Goal: Information Seeking & Learning: Learn about a topic

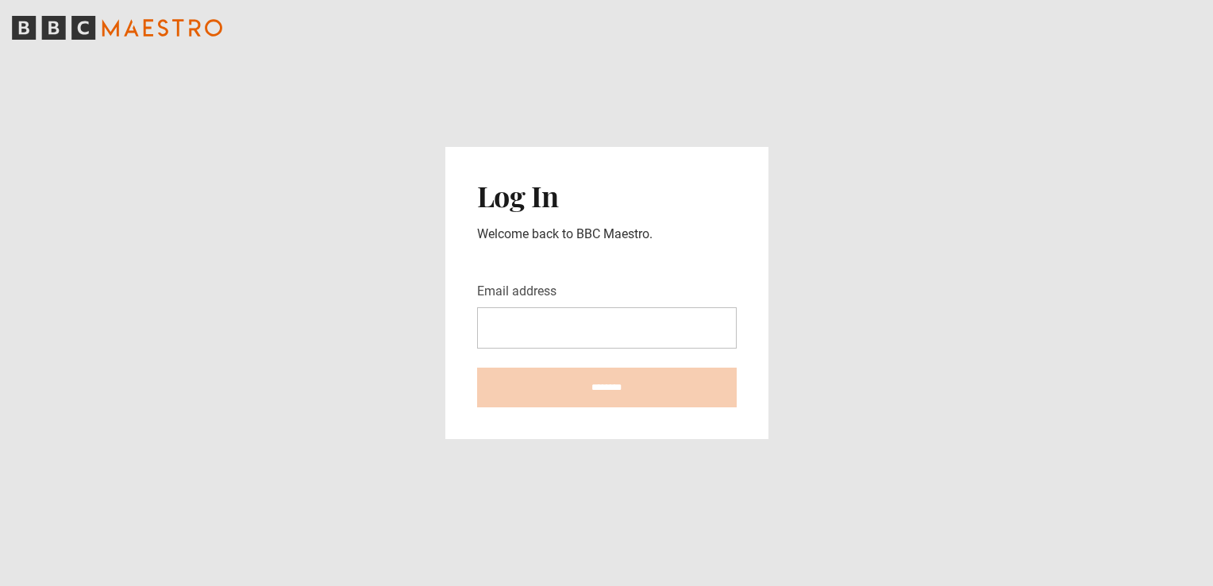
type input "**********"
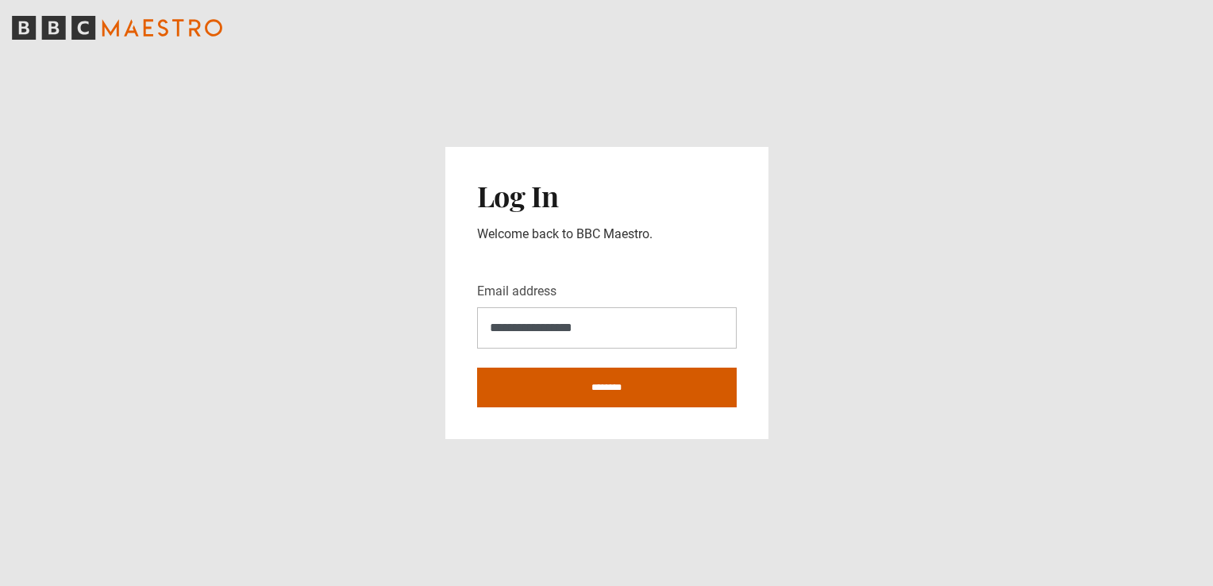
click at [554, 396] on input "********" at bounding box center [607, 387] width 260 height 40
type input "**********"
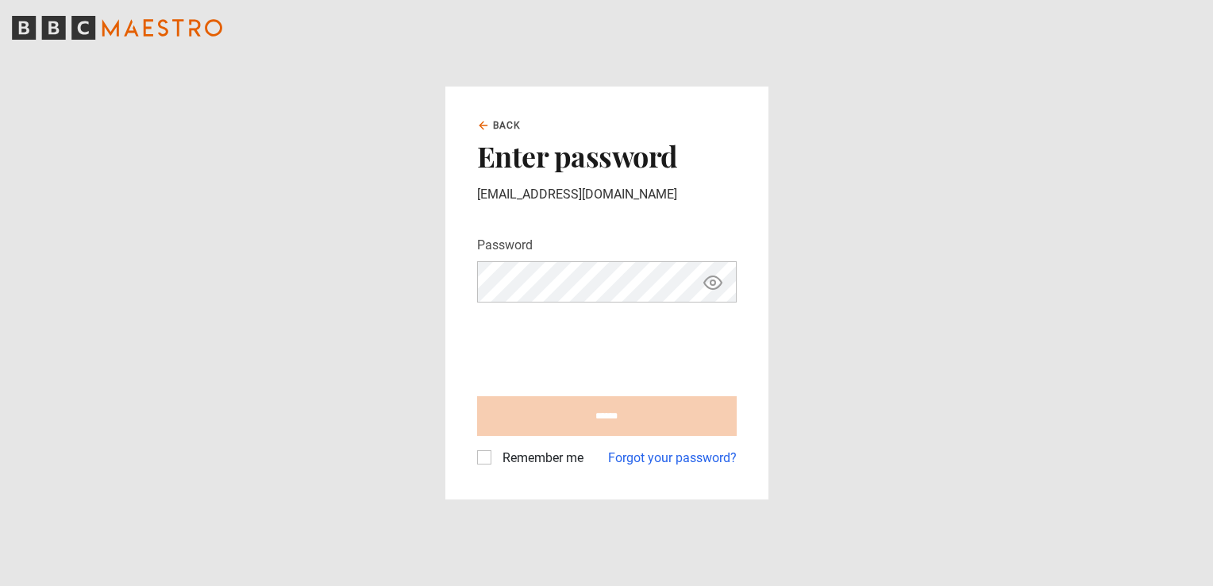
click at [715, 288] on icon "Show password" at bounding box center [712, 282] width 17 height 13
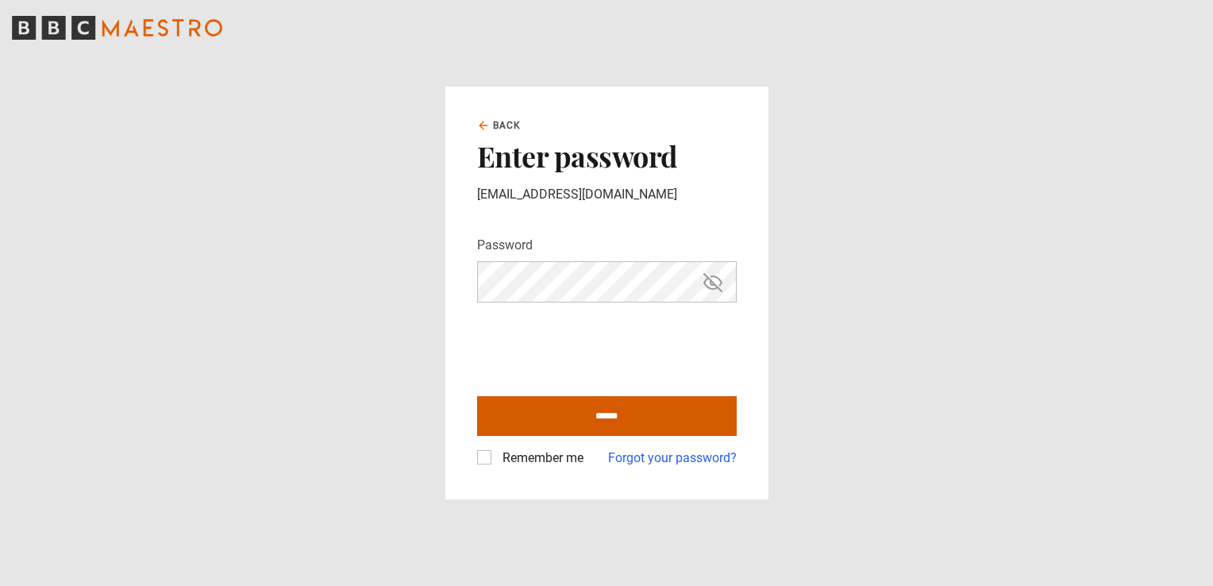
click at [602, 415] on input "******" at bounding box center [607, 416] width 260 height 40
type input "**********"
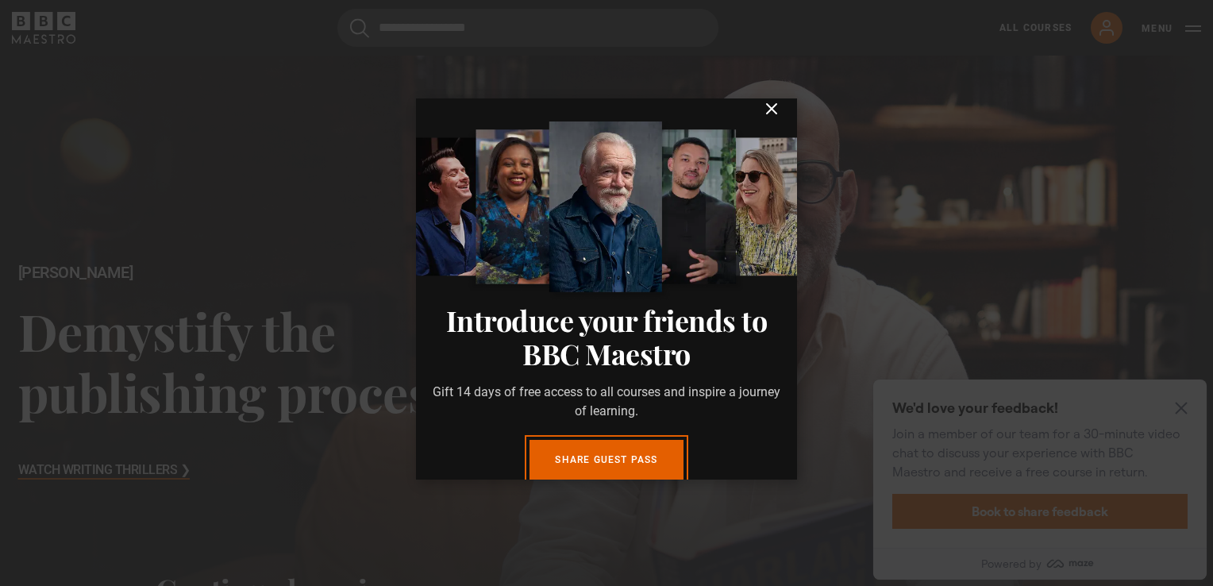
click at [762, 118] on icon "submit" at bounding box center [771, 108] width 19 height 19
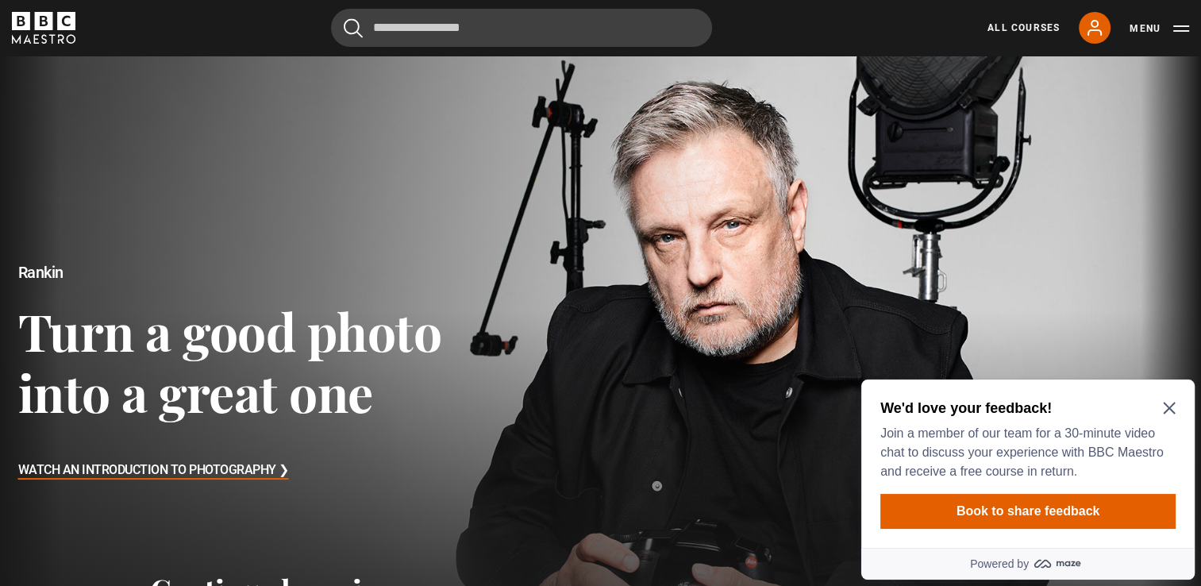
click at [1012, 37] on div "All Courses My Account Search Menu" at bounding box center [1078, 28] width 221 height 32
click at [1159, 404] on h2 "We'd love your feedback!" at bounding box center [1024, 407] width 289 height 19
click at [1169, 403] on icon "Close Maze Prompt" at bounding box center [1169, 408] width 13 height 13
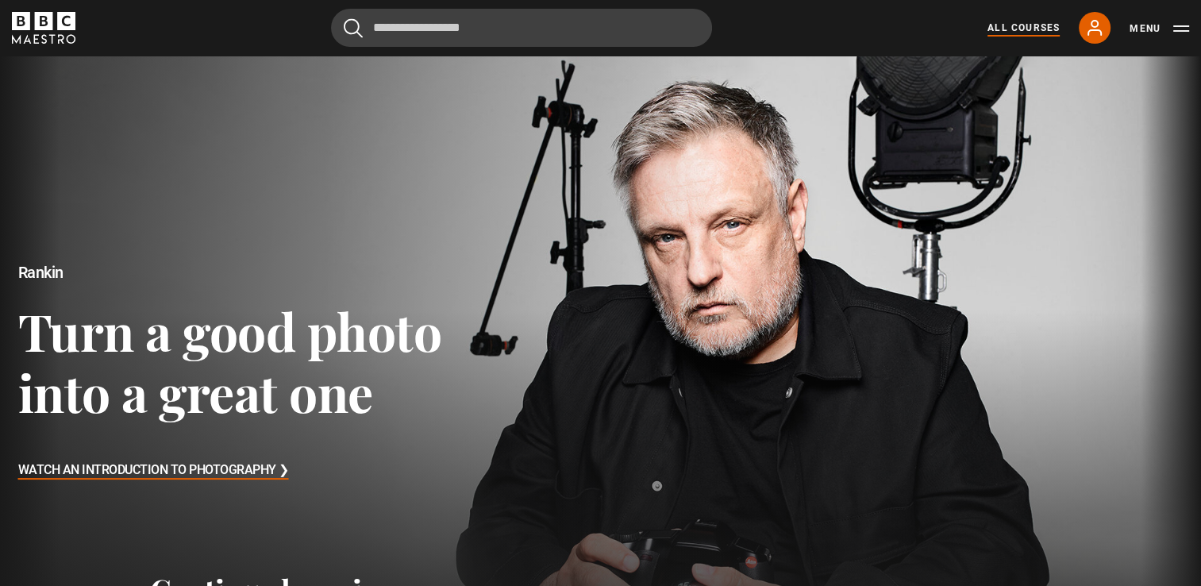
click at [1032, 24] on link "All Courses" at bounding box center [1023, 28] width 72 height 14
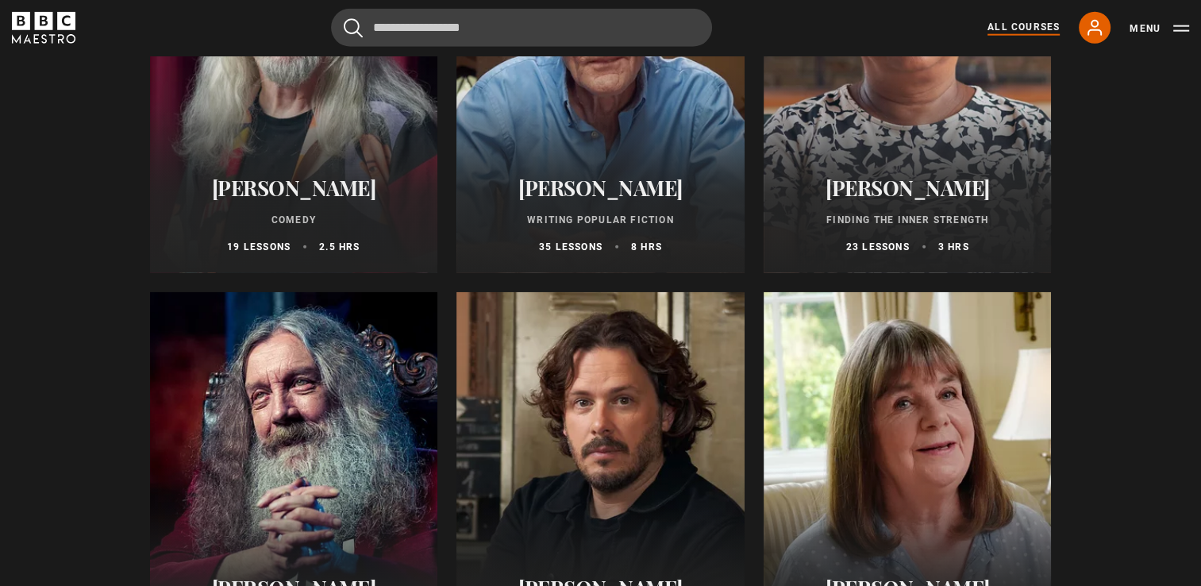
scroll to position [3968, 0]
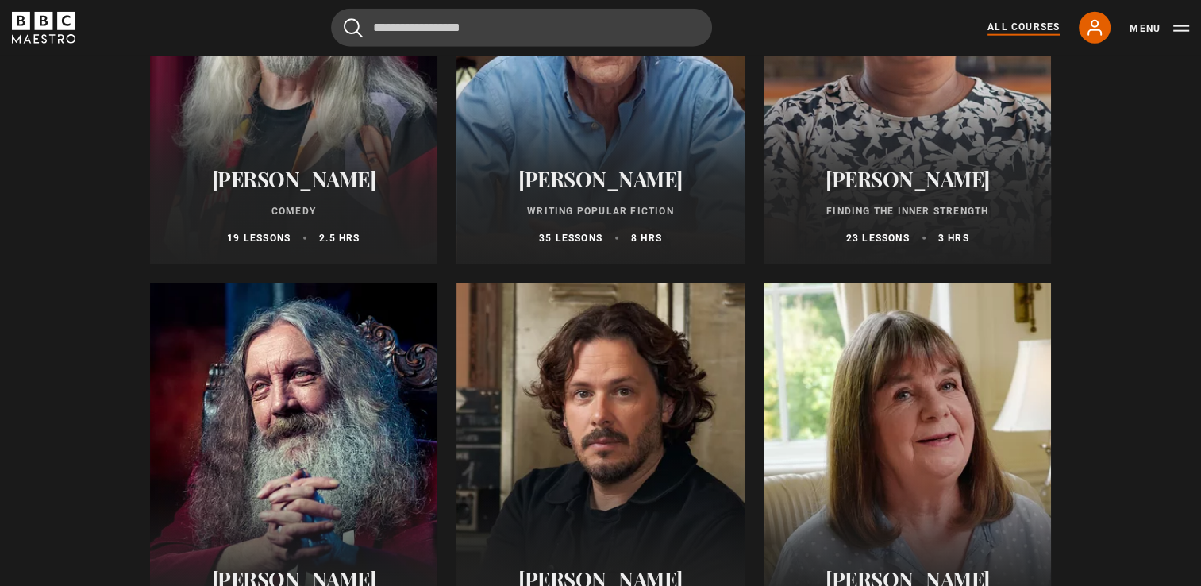
click at [259, 134] on div at bounding box center [294, 73] width 288 height 381
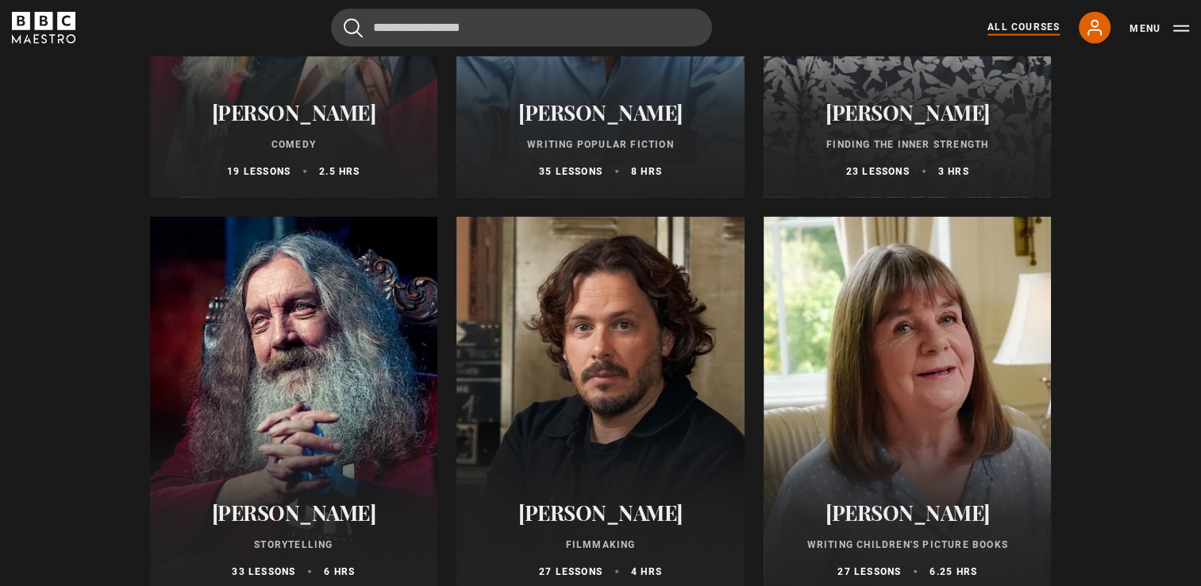
scroll to position [4232, 0]
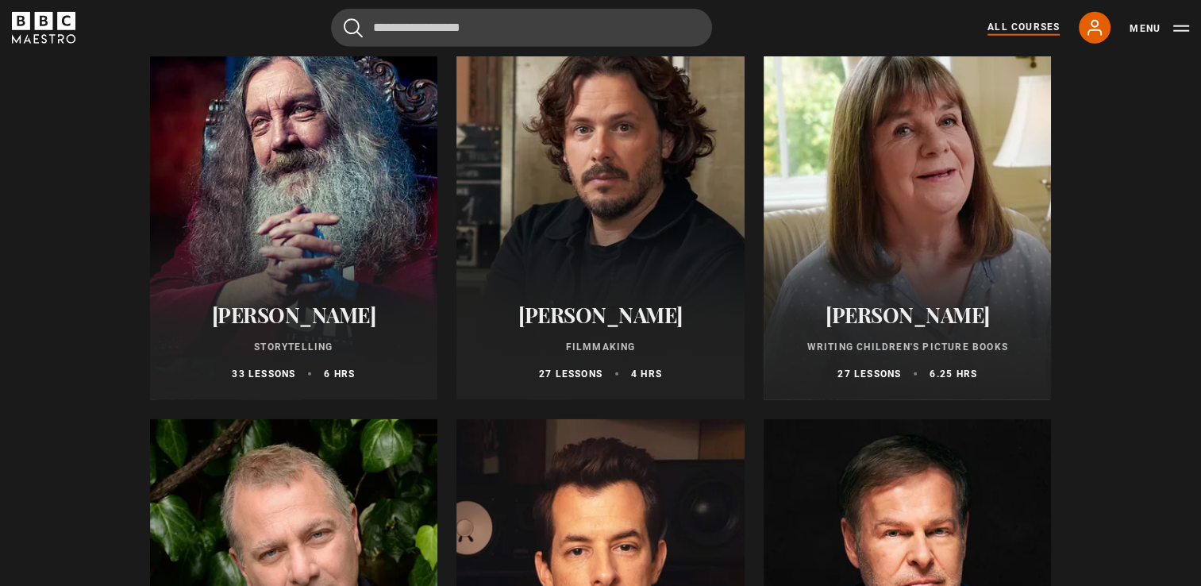
click at [331, 204] on div at bounding box center [294, 209] width 288 height 381
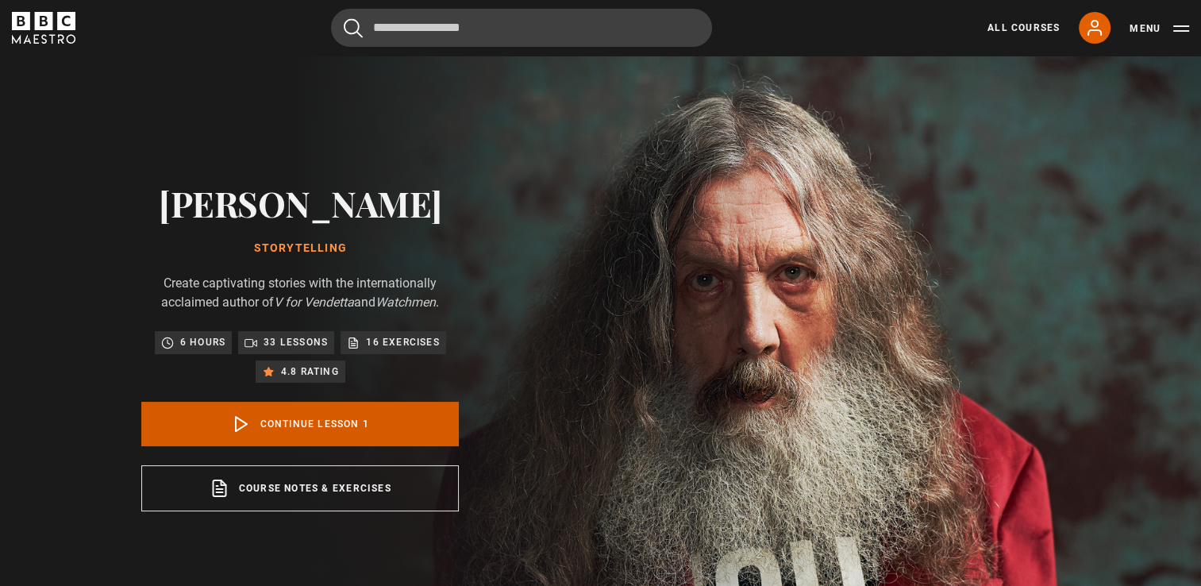
click at [331, 425] on link "Continue lesson 1" at bounding box center [299, 424] width 317 height 44
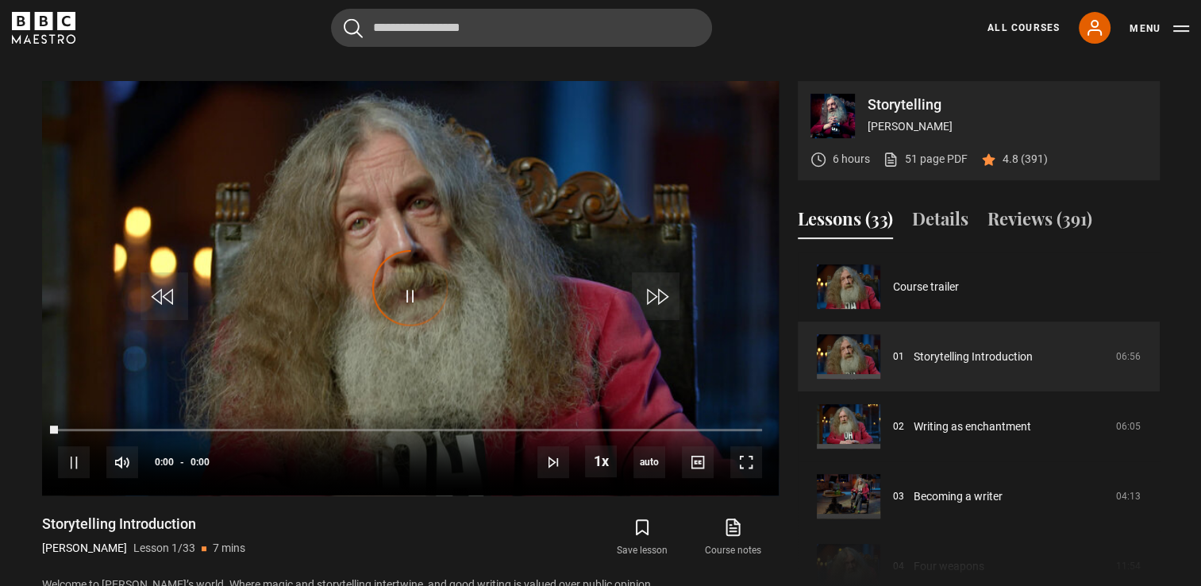
scroll to position [638, 0]
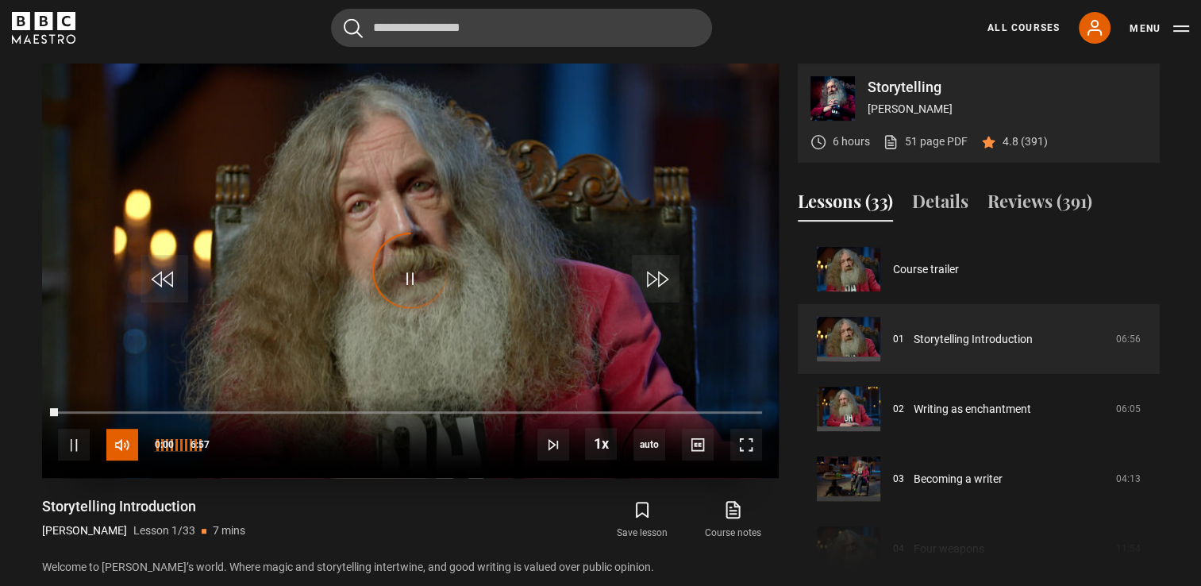
click at [129, 446] on span "Video Player" at bounding box center [122, 445] width 32 height 32
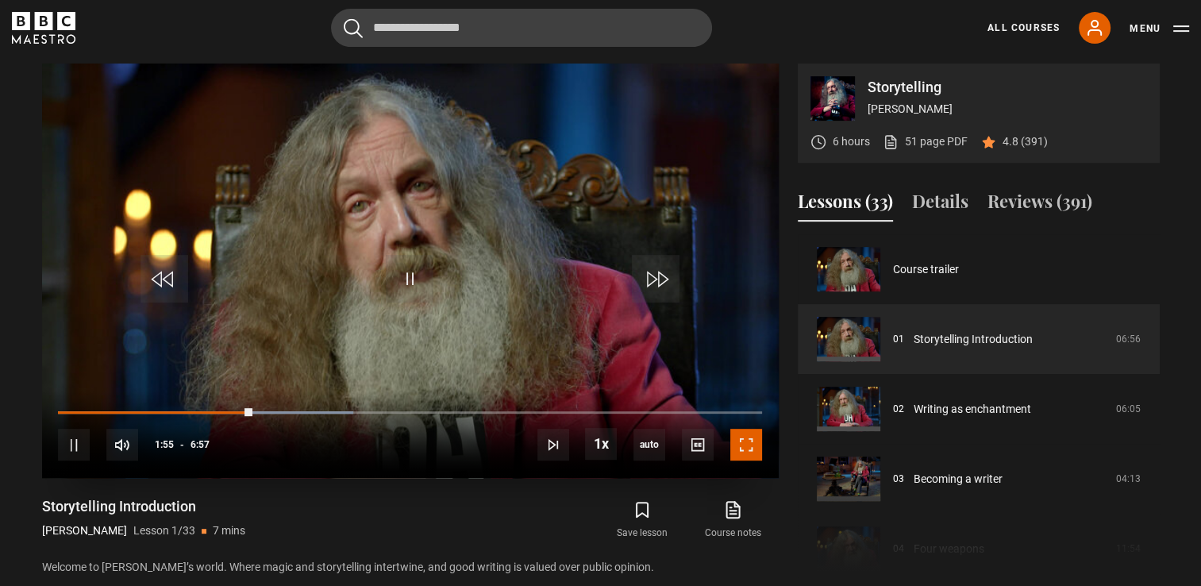
click at [755, 448] on span "Video Player" at bounding box center [746, 445] width 32 height 32
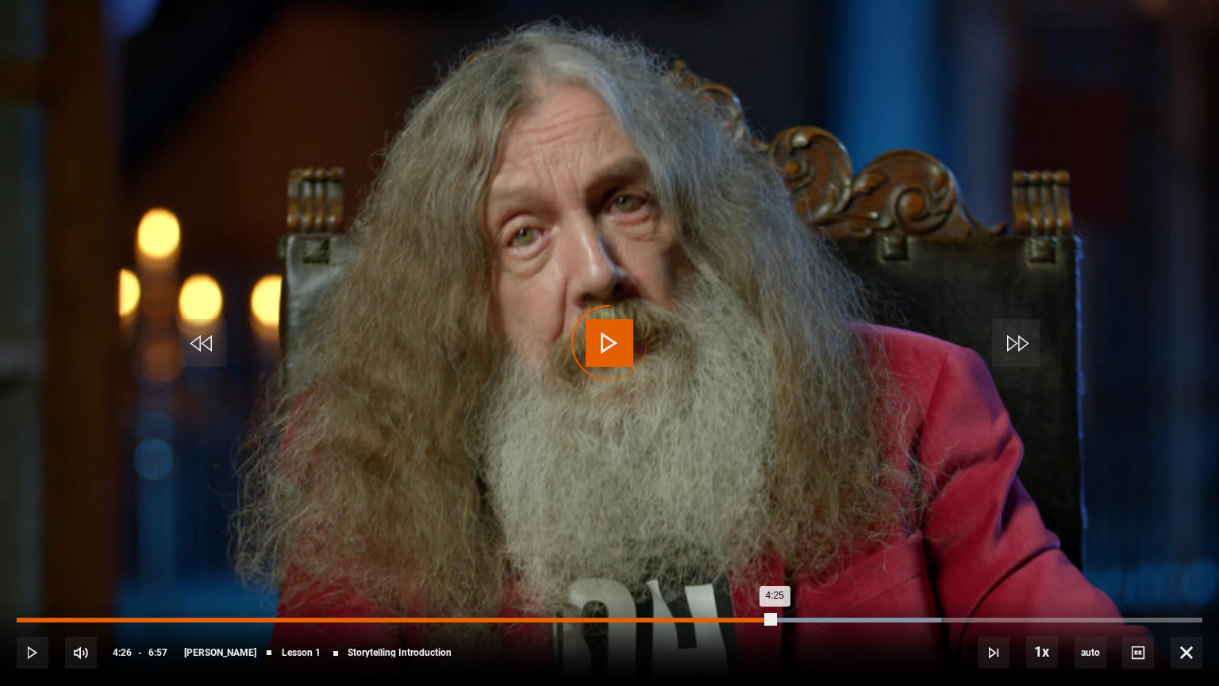
click at [771, 585] on div "4:25" at bounding box center [396, 619] width 758 height 5
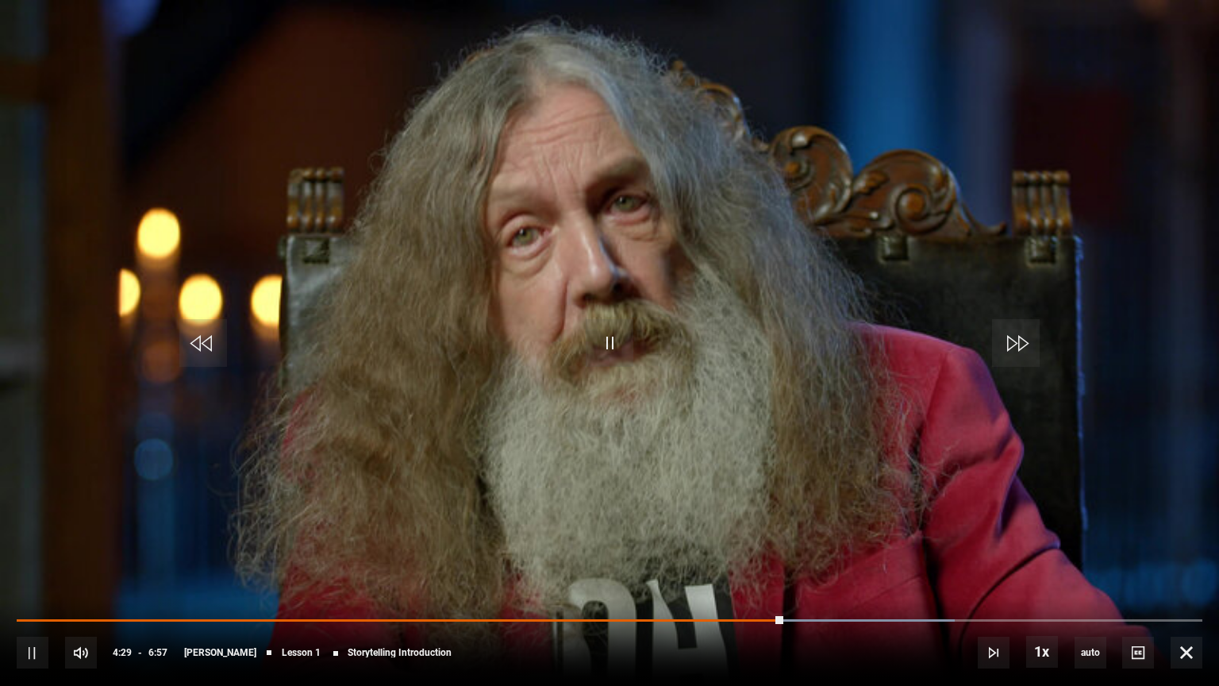
click at [110, 584] on video "Video Player" at bounding box center [609, 343] width 1219 height 686
click at [757, 585] on div "10s Skip Back 10 seconds Play 10s Skip Forward 10 seconds Loaded : 79.14% 4:19 …" at bounding box center [609, 642] width 1219 height 88
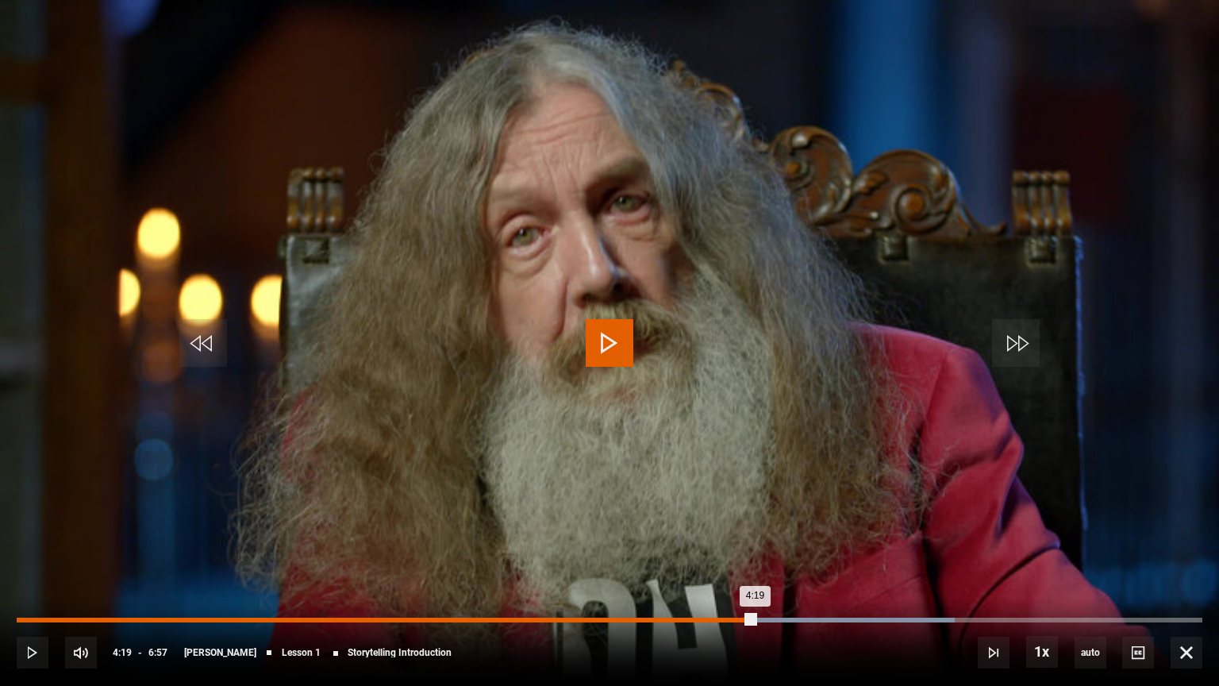
click at [754, 585] on div "Loaded : 79.14% 4:19 4:19" at bounding box center [610, 619] width 1186 height 5
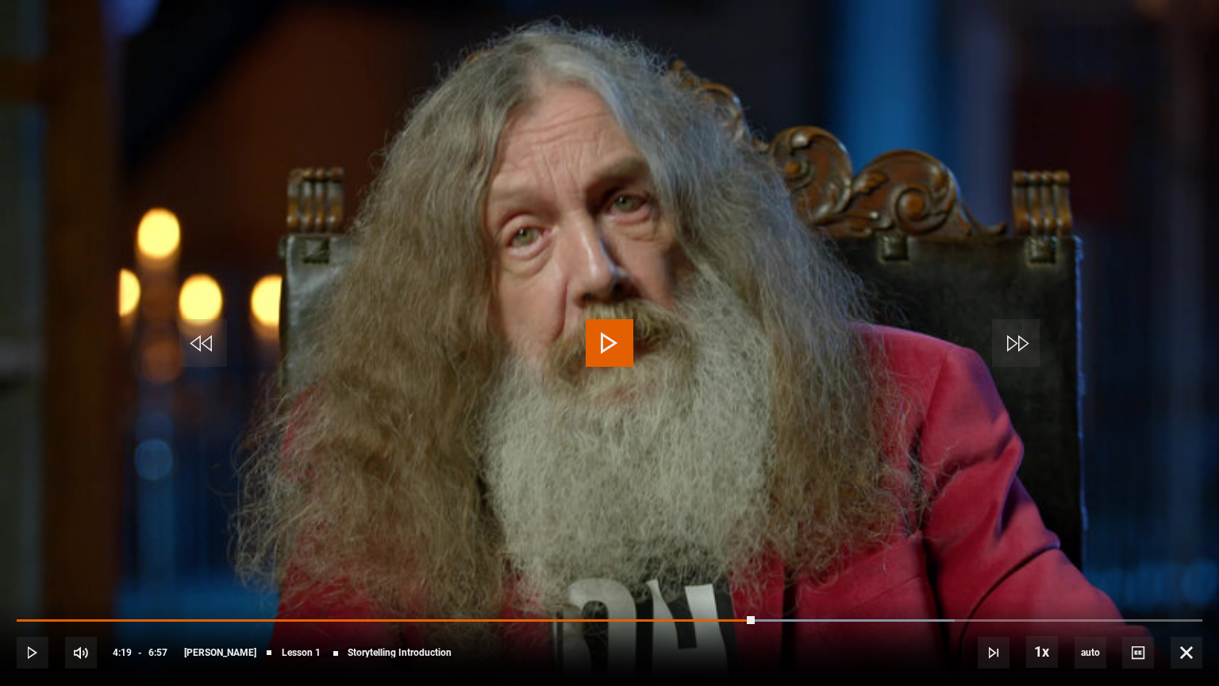
click at [616, 336] on span "Video Player" at bounding box center [610, 343] width 48 height 48
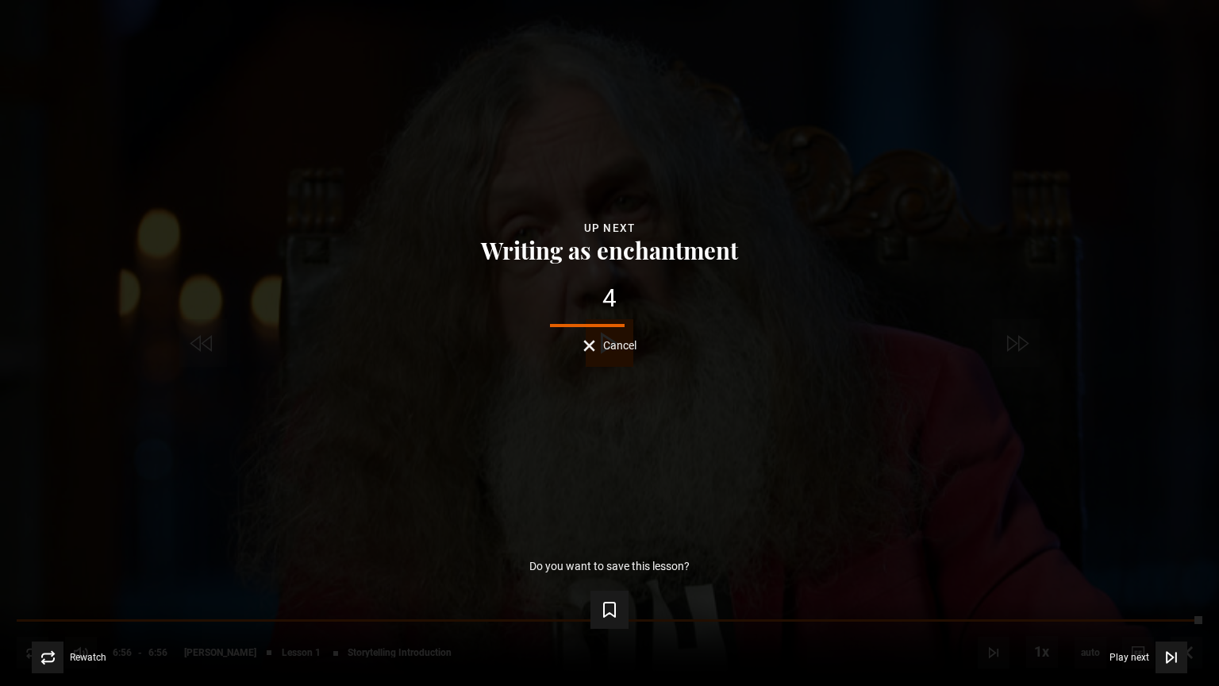
click at [566, 402] on div "Lesson Completed Up next Writing as enchantment 4 Cancel Do you want to save th…" at bounding box center [609, 343] width 1219 height 686
click at [590, 341] on button "Cancel" at bounding box center [609, 346] width 53 height 12
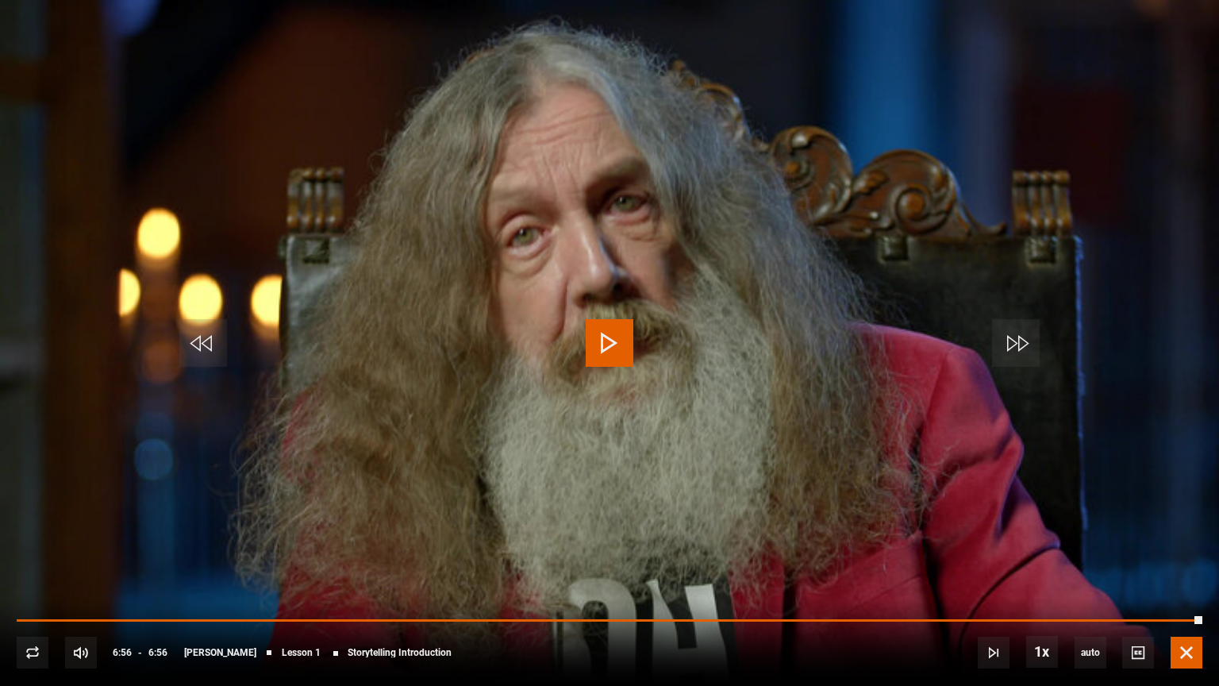
click at [1190, 585] on span "Video Player" at bounding box center [1187, 652] width 32 height 32
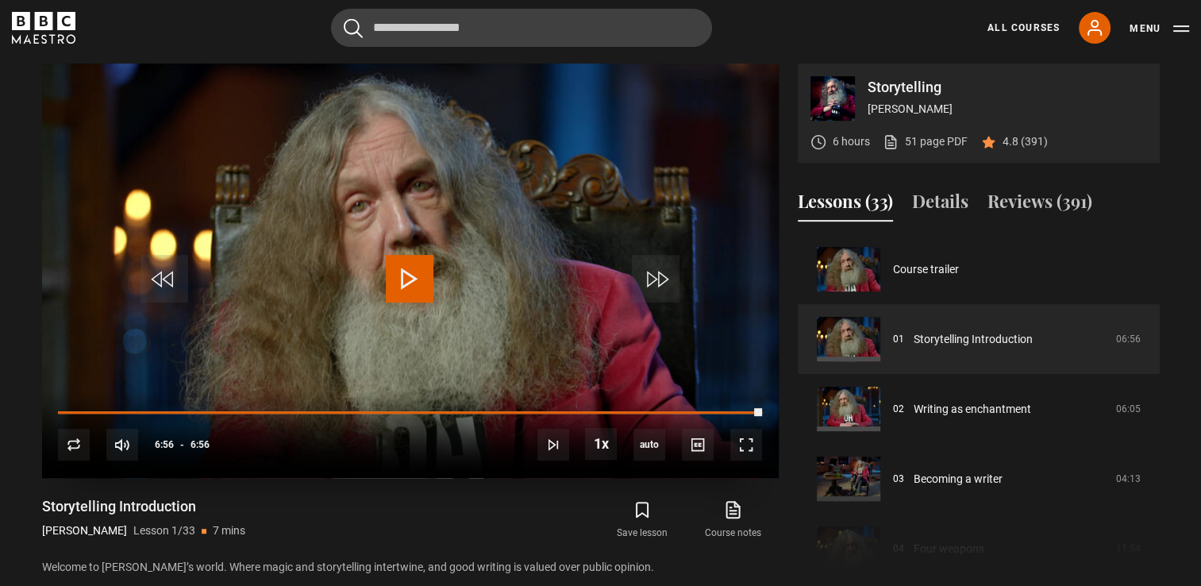
click at [407, 273] on span "Video Player" at bounding box center [410, 279] width 48 height 48
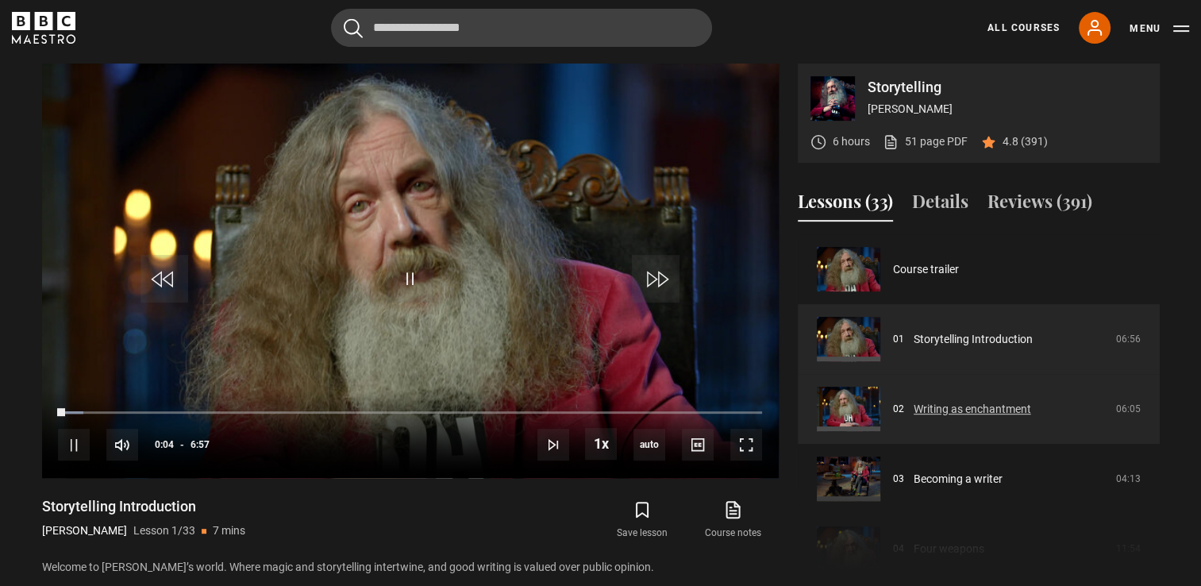
click at [913, 413] on link "Writing as enchantment" at bounding box center [971, 409] width 117 height 17
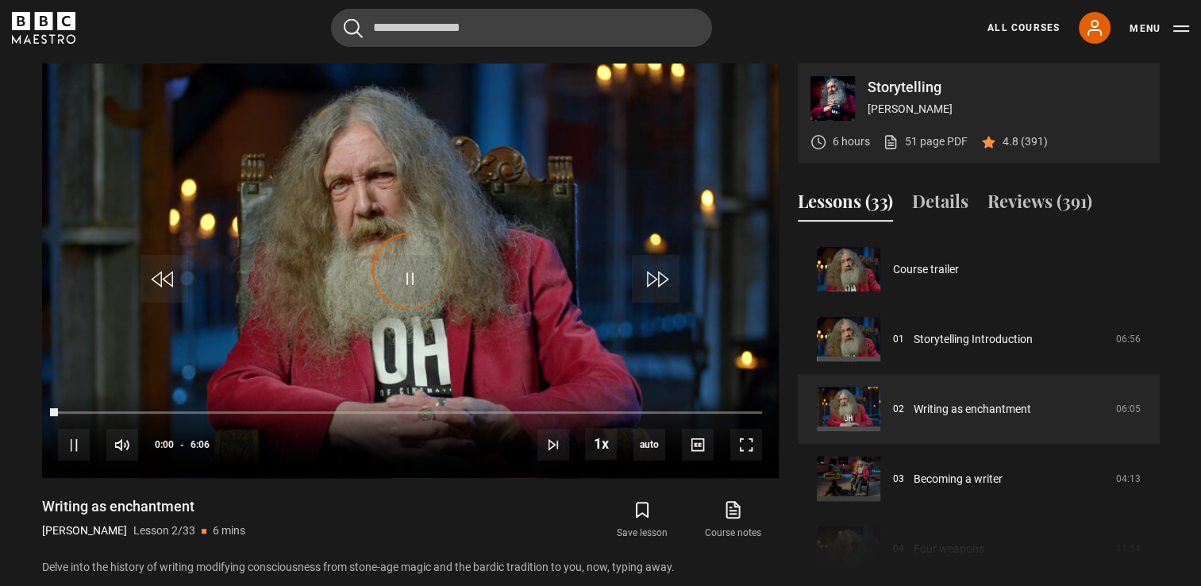
scroll to position [70, 0]
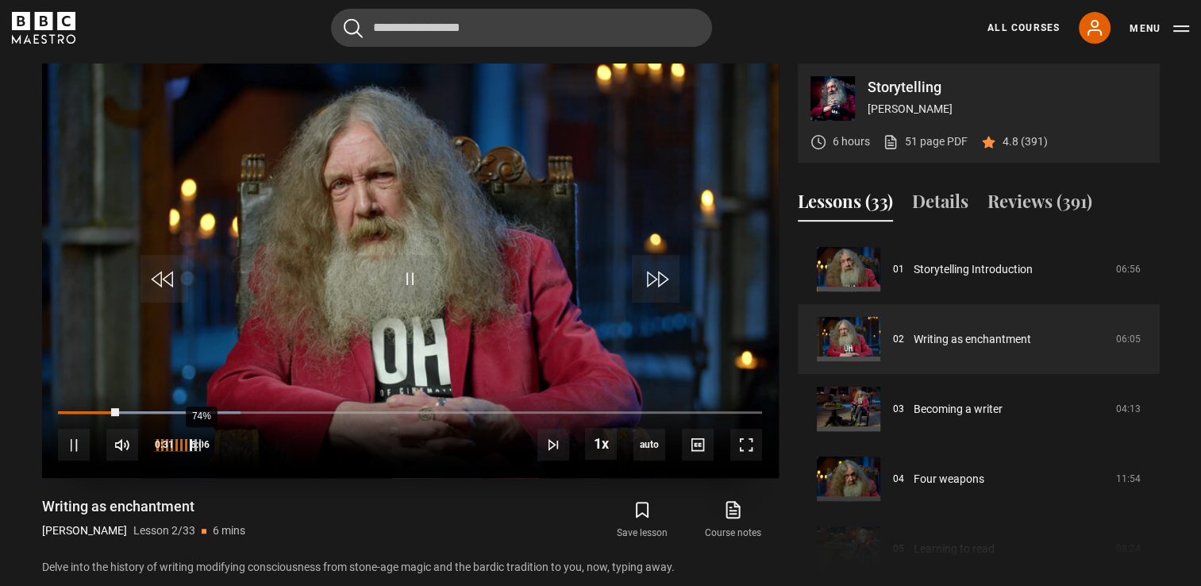
drag, startPoint x: 213, startPoint y: 448, endPoint x: 194, endPoint y: 447, distance: 19.1
click at [194, 447] on div "74%" at bounding box center [178, 445] width 48 height 32
click at [70, 444] on span "Video Player" at bounding box center [74, 445] width 32 height 32
click at [403, 268] on span "Video Player" at bounding box center [410, 279] width 48 height 48
click at [244, 408] on div "10s Skip Back 10 seconds Pause 10s Skip Forward 10 seconds Loaded : 47.81% 1:41…" at bounding box center [410, 434] width 736 height 88
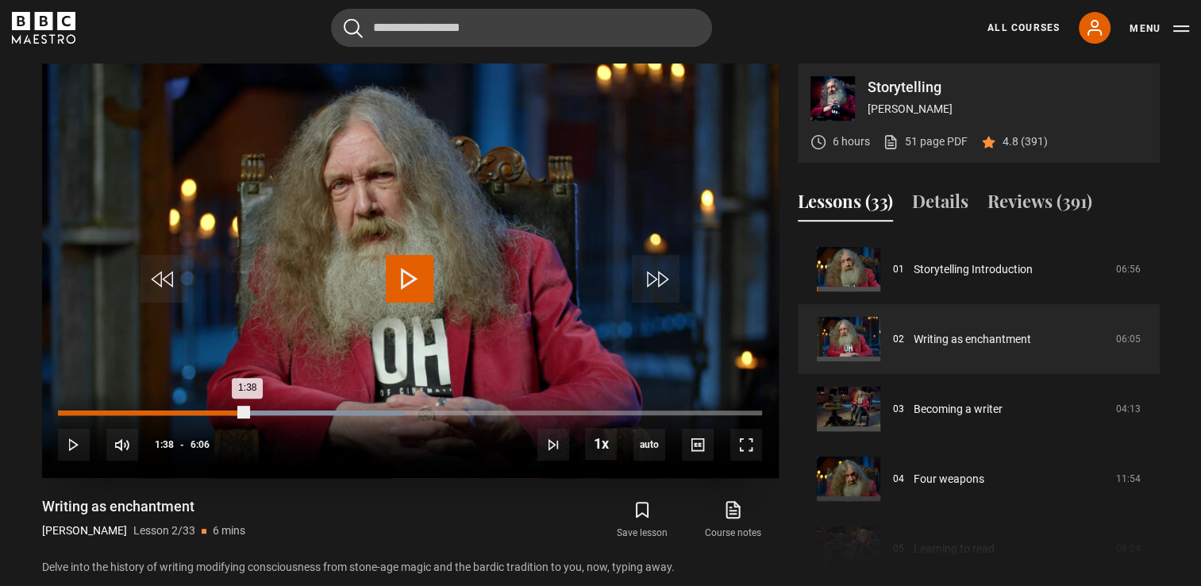
click at [248, 410] on div "Loaded : 49.18% 1:38 1:38" at bounding box center [409, 412] width 703 height 5
click at [209, 413] on div "Loaded : 49.18% 1:18 1:42" at bounding box center [409, 412] width 703 height 5
click at [166, 412] on div "0:56" at bounding box center [167, 412] width 2 height 5
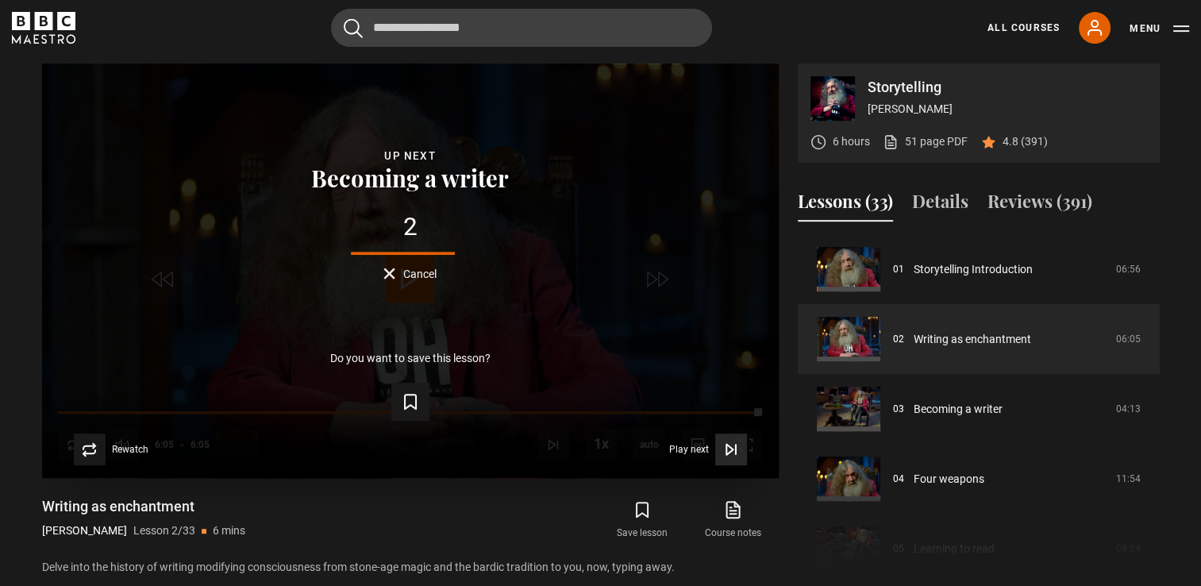
click at [679, 450] on span "Play next" at bounding box center [689, 449] width 40 height 10
click at [731, 448] on icon "Video Player" at bounding box center [729, 449] width 6 height 10
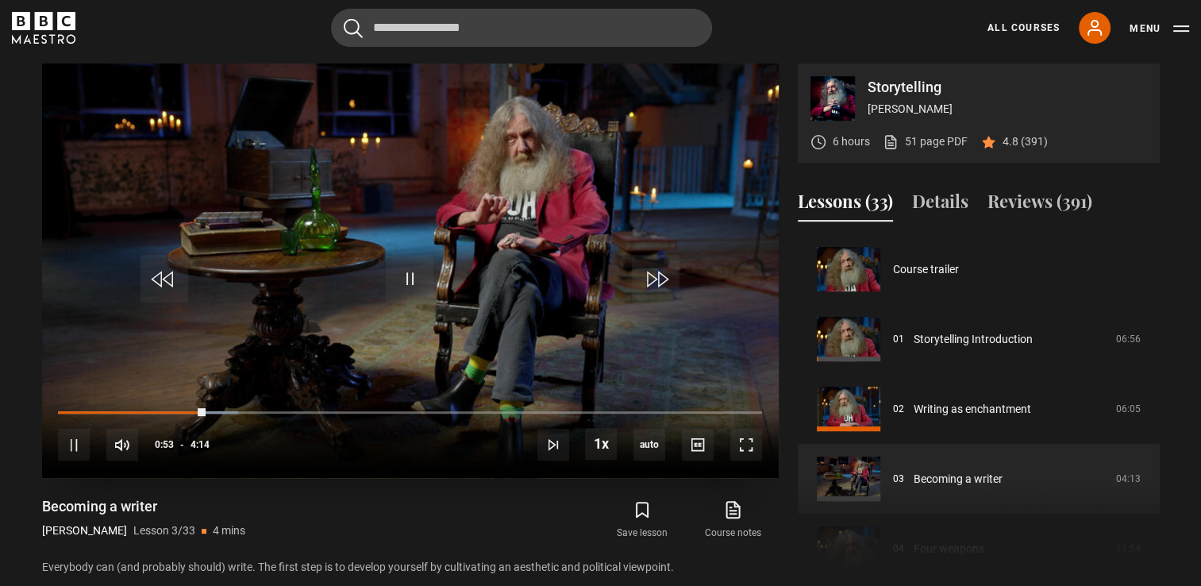
click at [152, 408] on div "10s Skip Back 10 seconds Pause 10s Skip Forward 10 seconds Loaded : 25.59% 0:39…" at bounding box center [410, 434] width 736 height 88
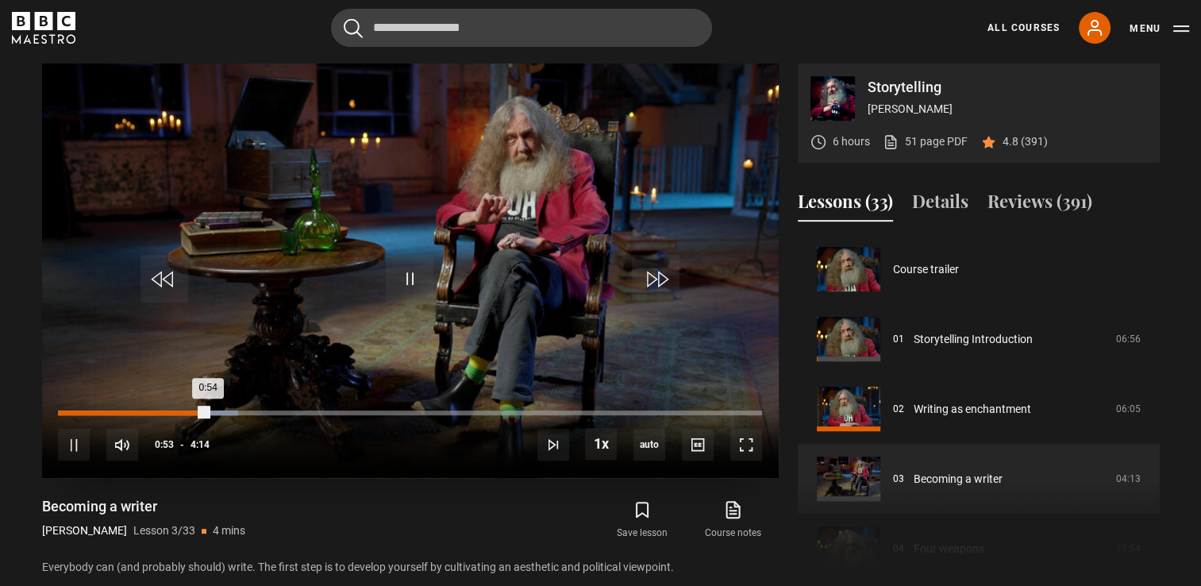
click at [152, 412] on div "0:54" at bounding box center [133, 412] width 150 height 5
click at [62, 409] on div "10s Skip Back 10 seconds Pause 10s Skip Forward 10 seconds Loaded : 27.56% 0:14…" at bounding box center [410, 434] width 736 height 88
click at [64, 409] on div "10s Skip Back 10 seconds Pause 10s Skip Forward 10 seconds Loaded : 27.56% 0:14…" at bounding box center [410, 434] width 736 height 88
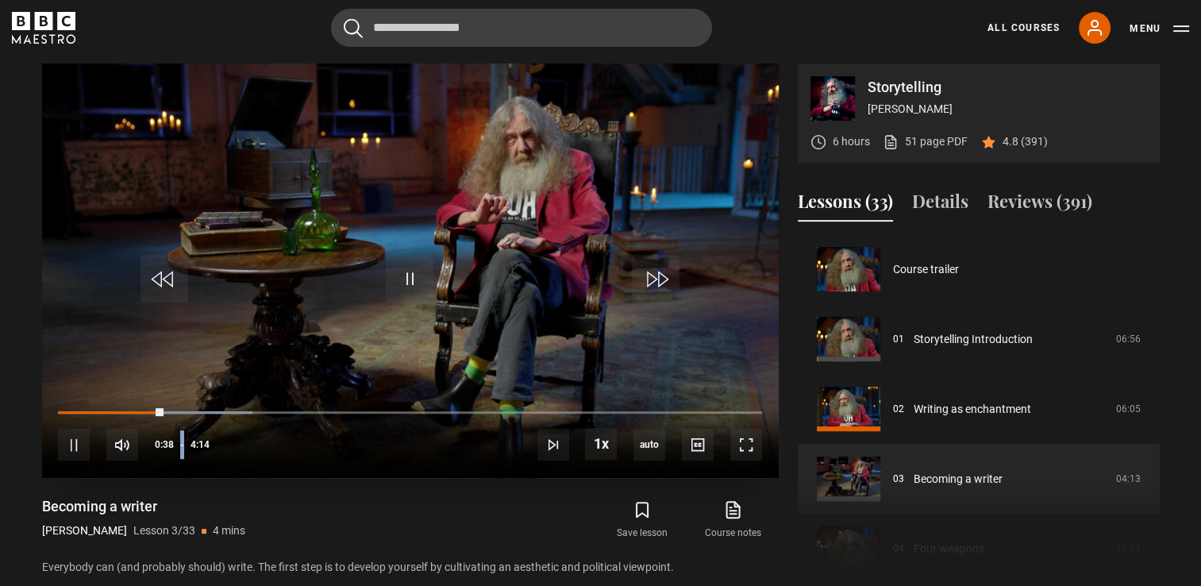
click at [64, 409] on div "10s Skip Back 10 seconds Pause 10s Skip Forward 10 seconds Loaded : 27.56% 0:14…" at bounding box center [410, 434] width 736 height 88
click at [63, 409] on div "10s Skip Back 10 seconds Pause 10s Skip Forward 10 seconds Loaded : 27.56% 0:14…" at bounding box center [410, 434] width 736 height 88
drag, startPoint x: 63, startPoint y: 409, endPoint x: 31, endPoint y: 414, distance: 33.0
click at [40, 414] on div "Storytelling [PERSON_NAME] 6 hours 51 page PDF (opens in new tab) 4.8 (391) Vid…" at bounding box center [600, 319] width 1143 height 513
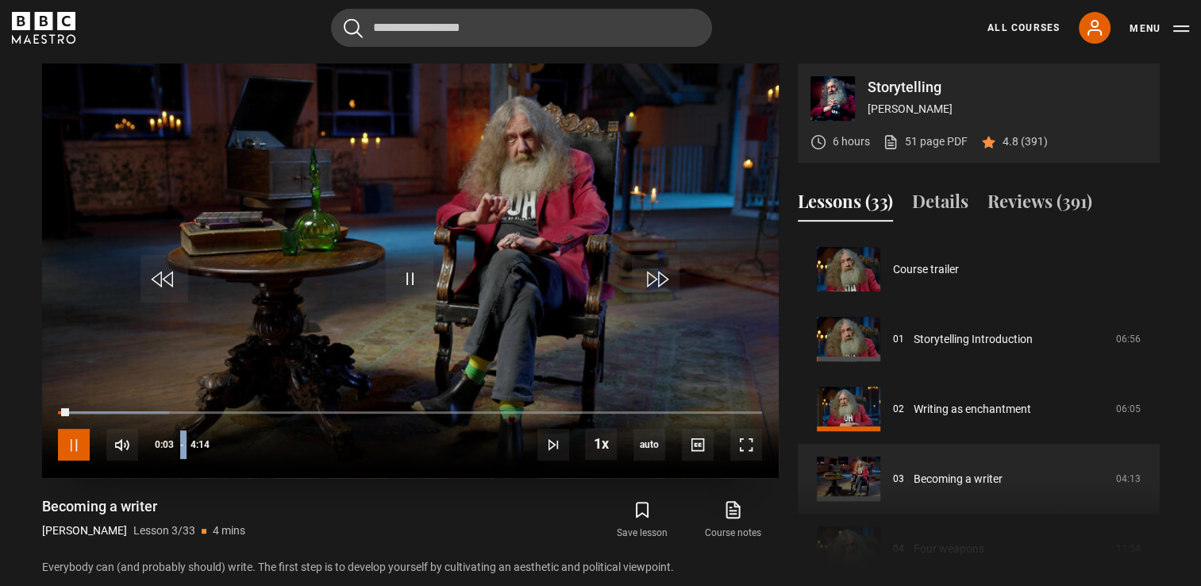
click at [76, 455] on span "Video Player" at bounding box center [74, 445] width 32 height 32
click at [72, 446] on span "Video Player" at bounding box center [74, 445] width 32 height 32
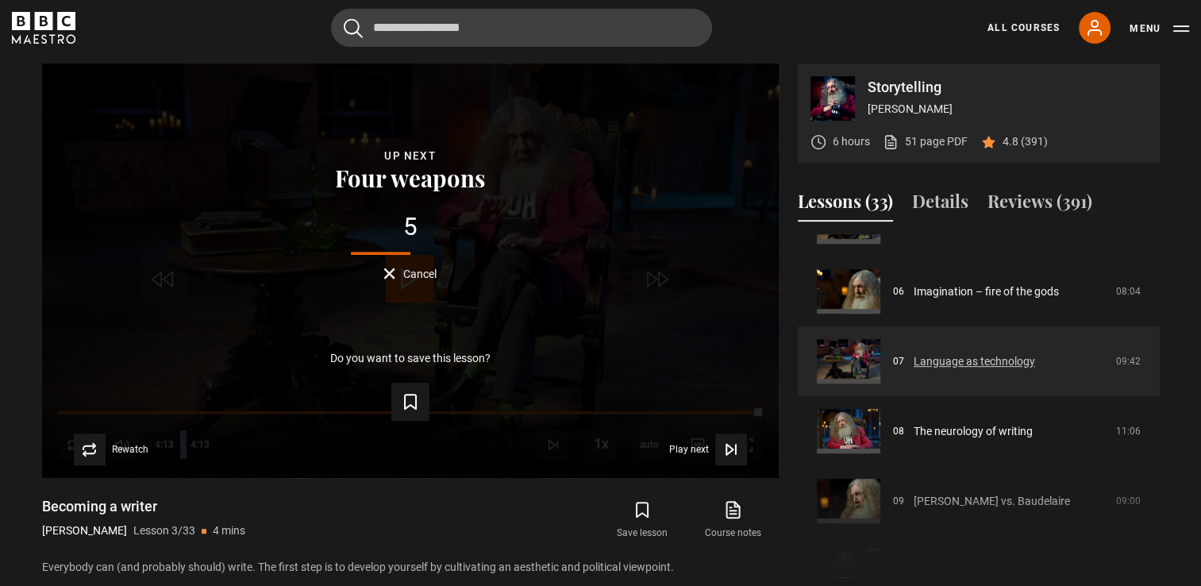
scroll to position [264, 0]
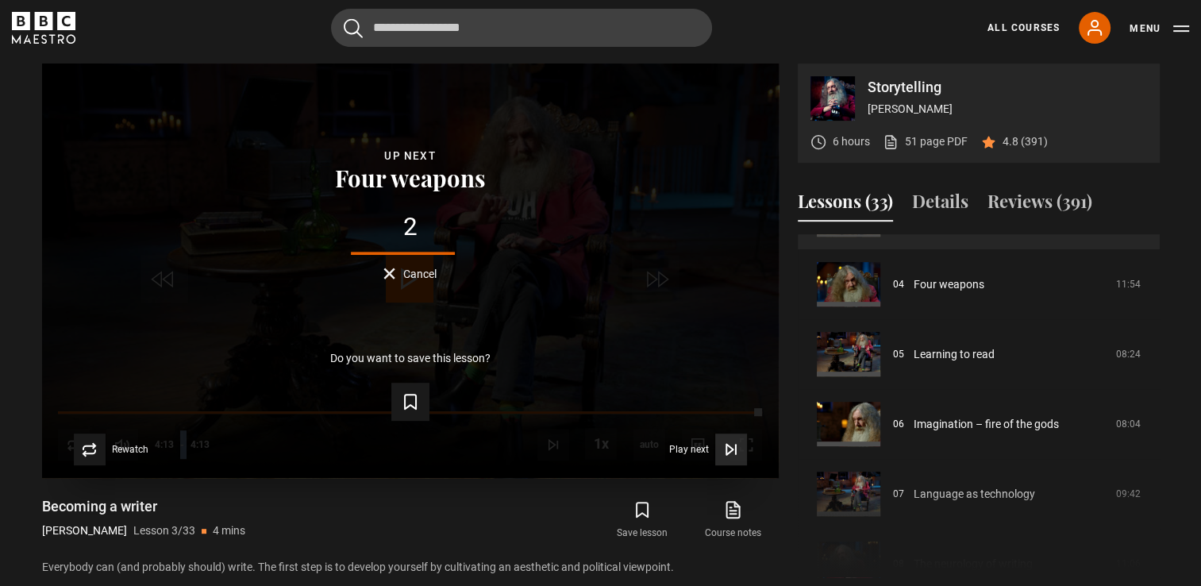
click at [731, 445] on icon "Video Player" at bounding box center [731, 449] width 16 height 16
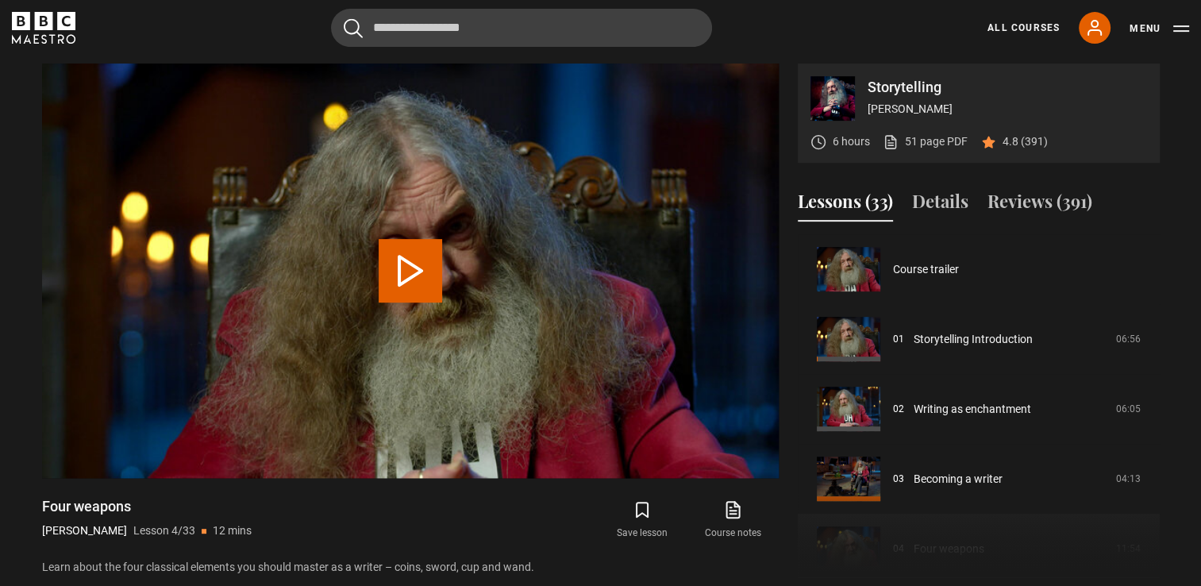
scroll to position [210, 0]
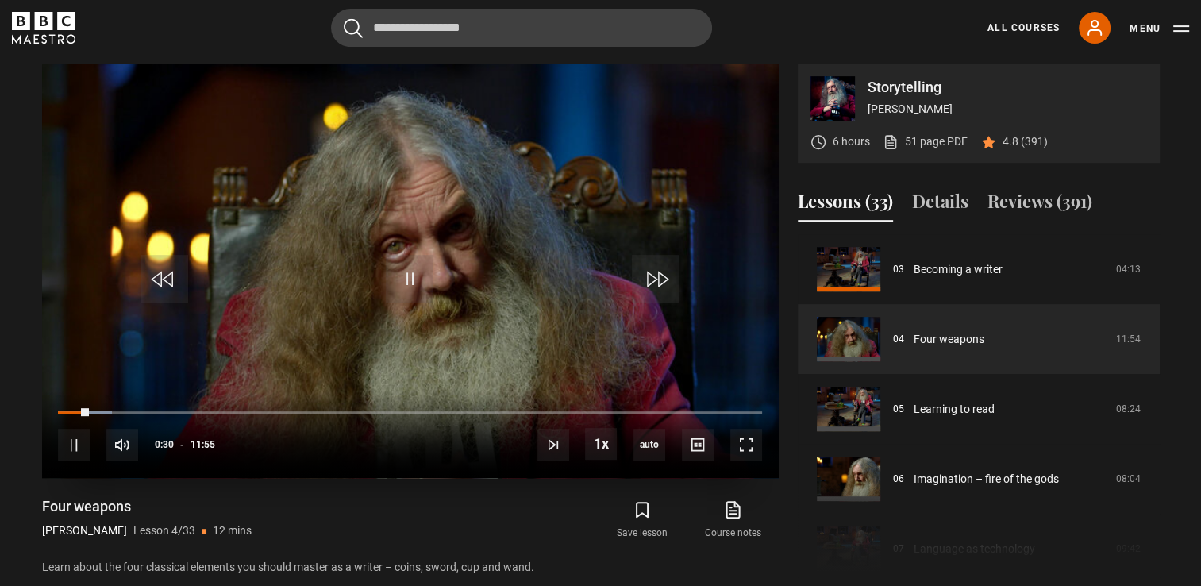
click at [69, 413] on div "10s Skip Back 10 seconds Pause 10s Skip Forward 10 seconds Loaded : 7.69% 00:08…" at bounding box center [410, 434] width 736 height 88
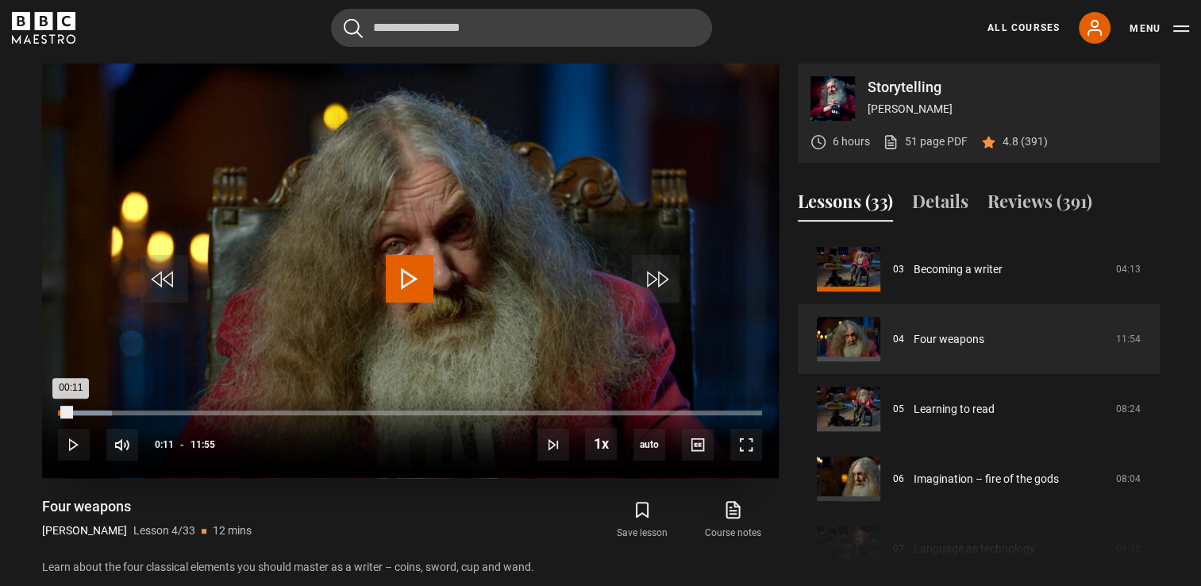
drag, startPoint x: 83, startPoint y: 414, endPoint x: 69, endPoint y: 415, distance: 14.3
click at [69, 415] on div "00:11" at bounding box center [64, 412] width 13 height 5
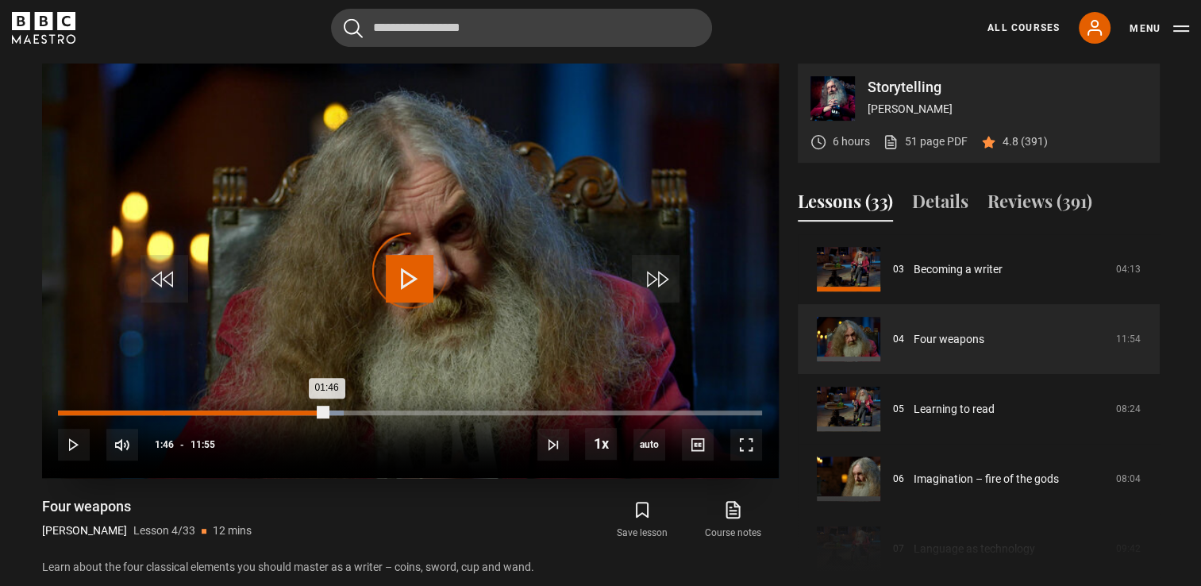
click at [163, 410] on div "01:46" at bounding box center [164, 412] width 2 height 5
click at [132, 410] on div "Loaded : 15.38% 01:15 01:49" at bounding box center [409, 412] width 703 height 5
click at [304, 411] on div "04:10" at bounding box center [305, 412] width 2 height 5
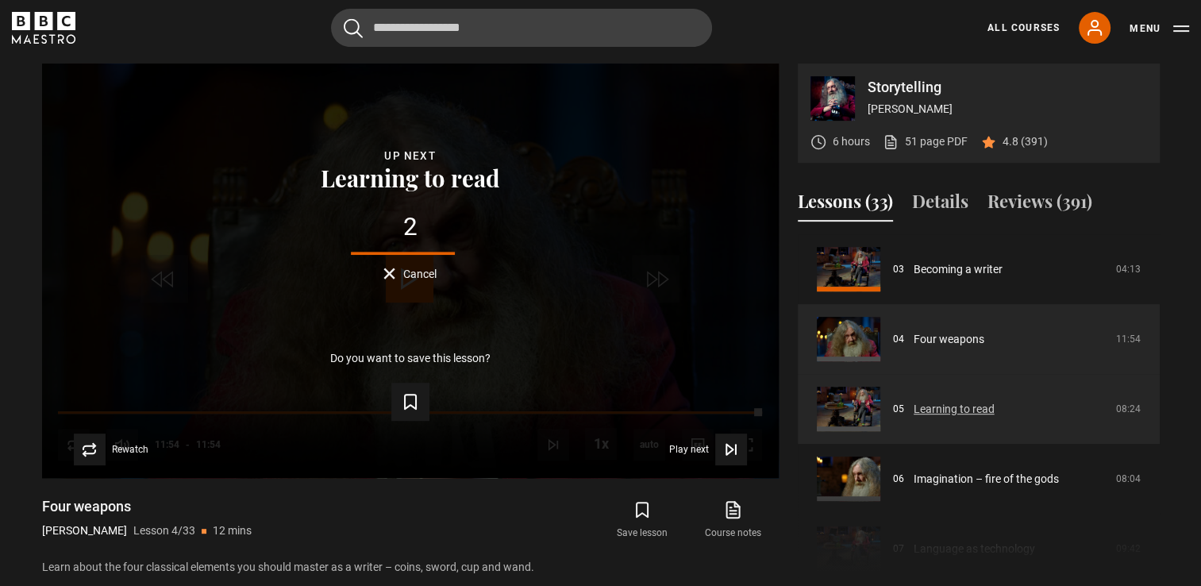
scroll to position [341, 0]
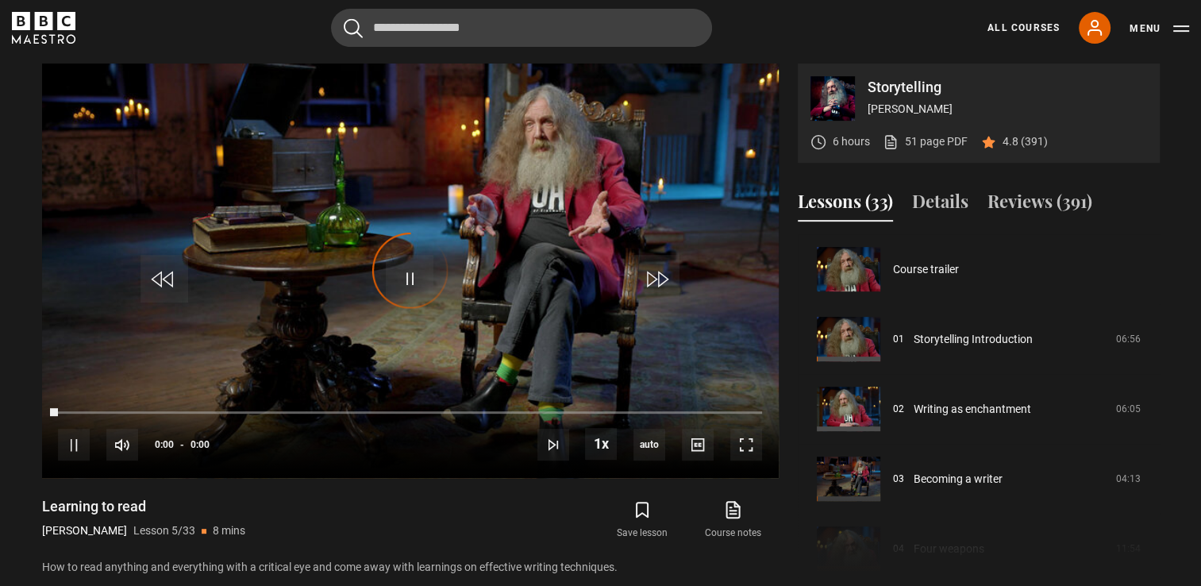
scroll to position [279, 0]
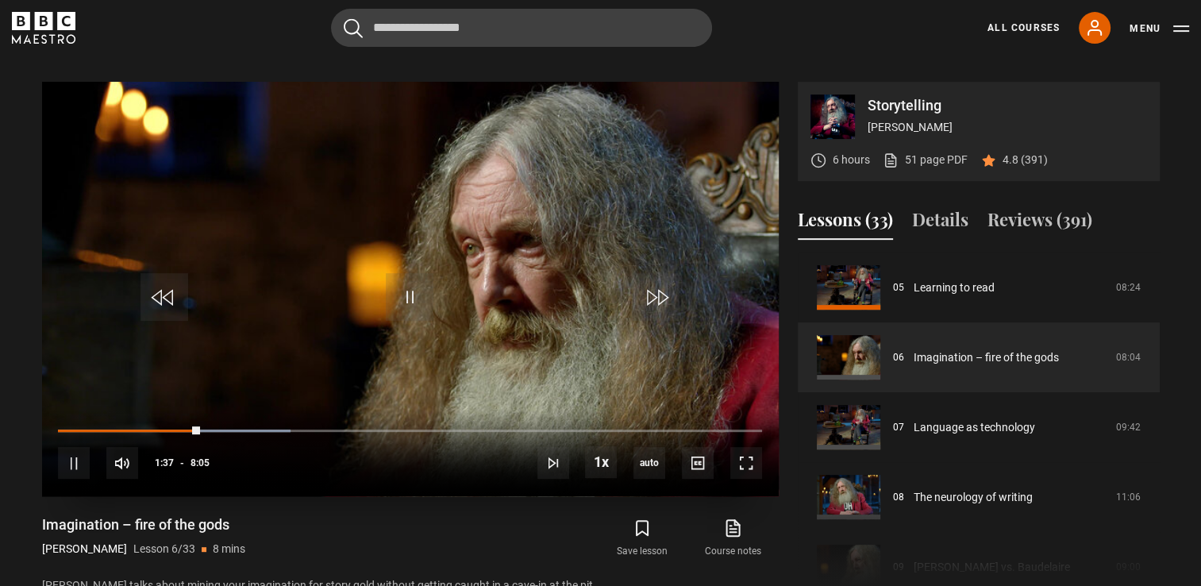
scroll to position [638, 0]
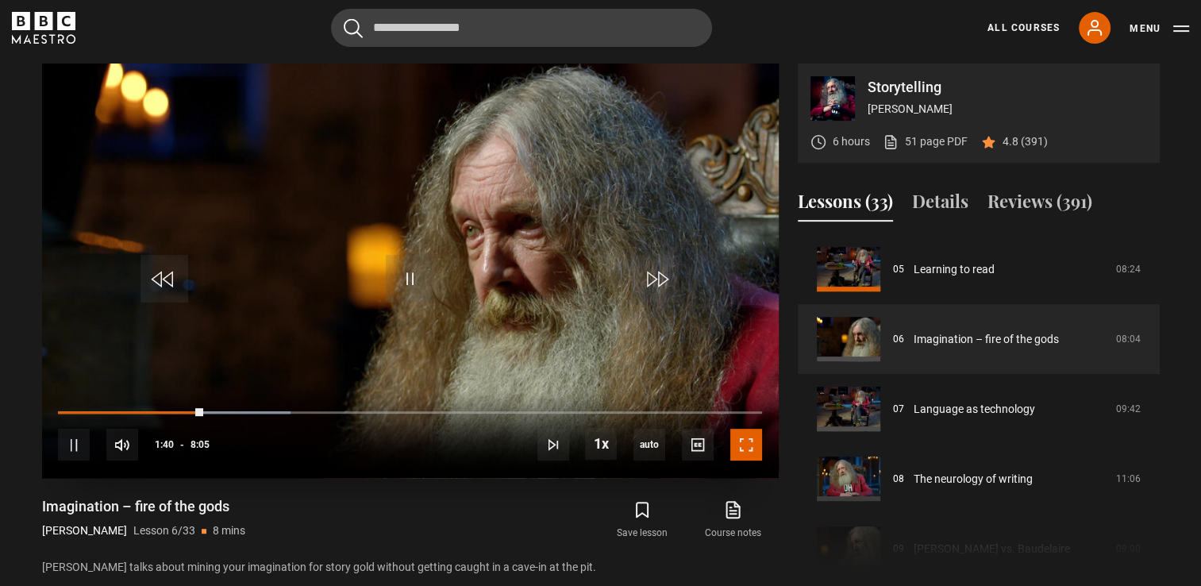
drag, startPoint x: 743, startPoint y: 436, endPoint x: 746, endPoint y: 494, distance: 58.8
click at [743, 436] on span "Video Player" at bounding box center [746, 445] width 32 height 32
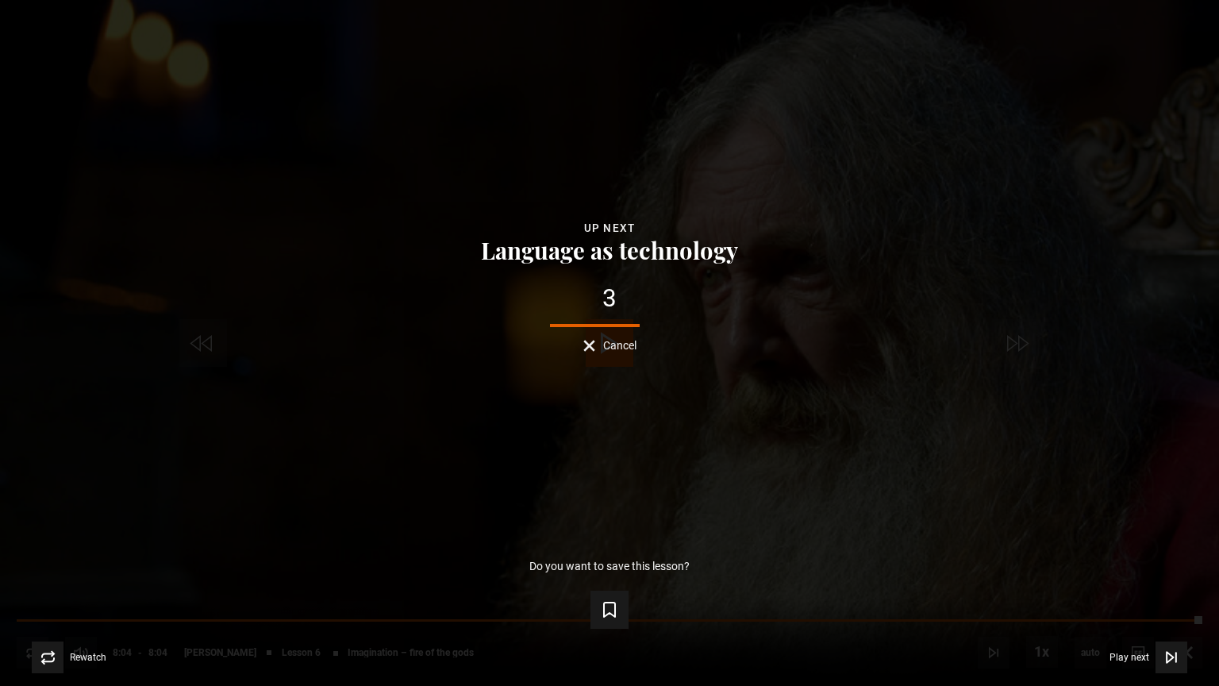
click at [586, 352] on div "Lesson Completed Up next Language as technology 3 Cancel Do you want to save th…" at bounding box center [609, 343] width 1219 height 686
click at [594, 342] on button "Cancel" at bounding box center [609, 346] width 53 height 12
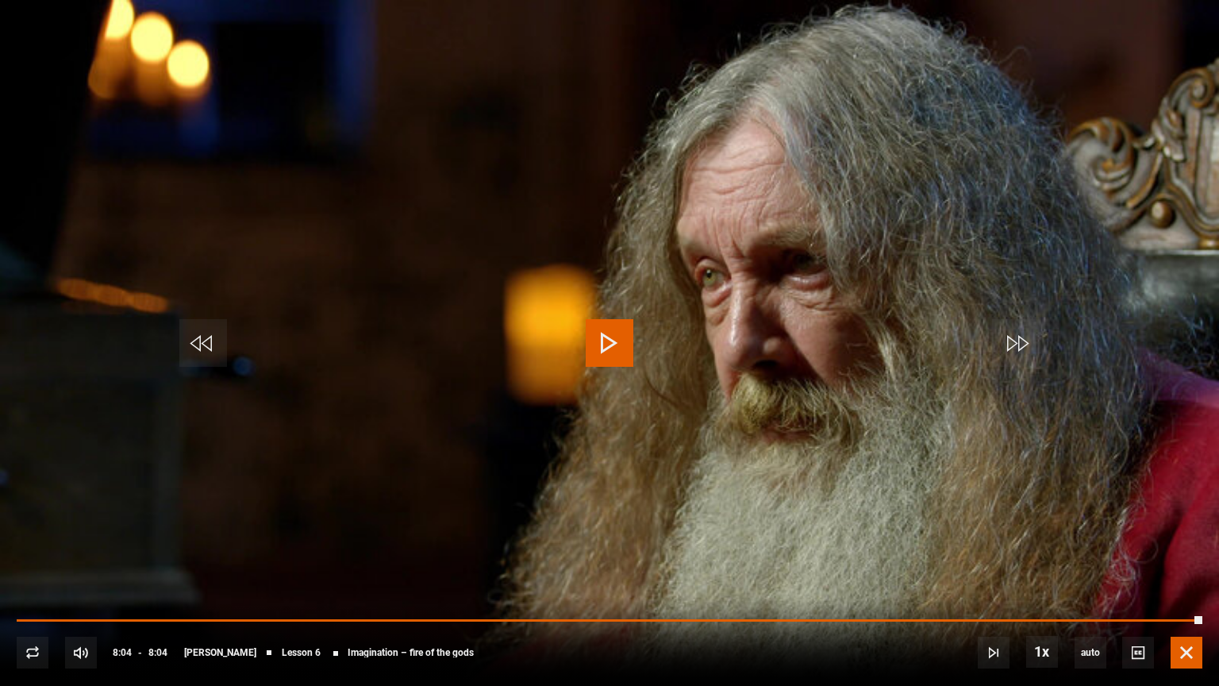
click at [1184, 585] on span "Video Player" at bounding box center [1187, 652] width 32 height 32
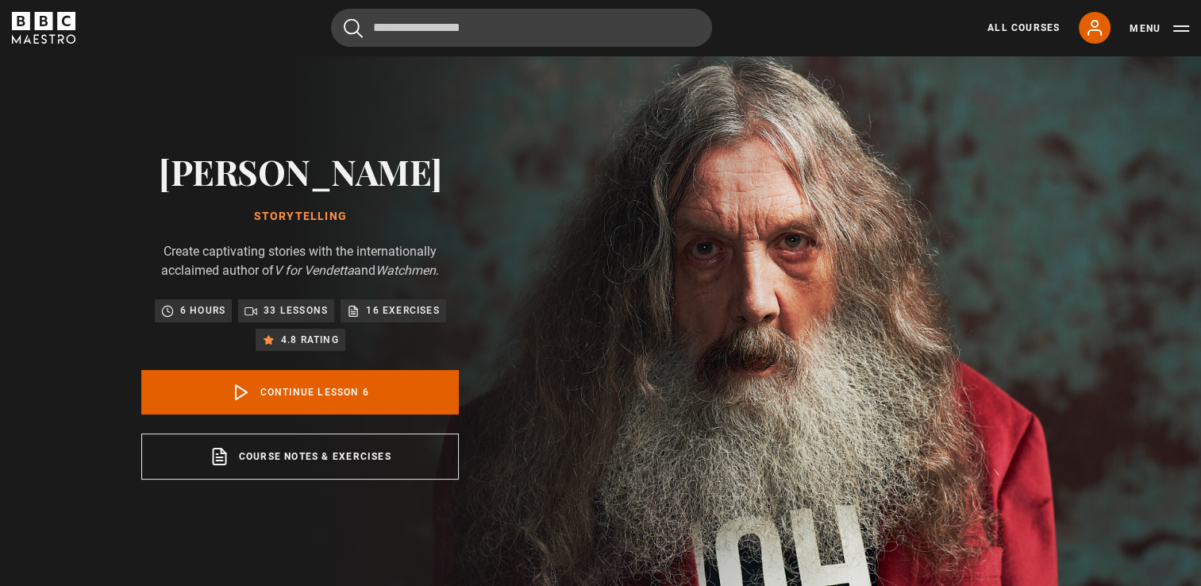
scroll to position [0, 0]
